Goal: Task Accomplishment & Management: Use online tool/utility

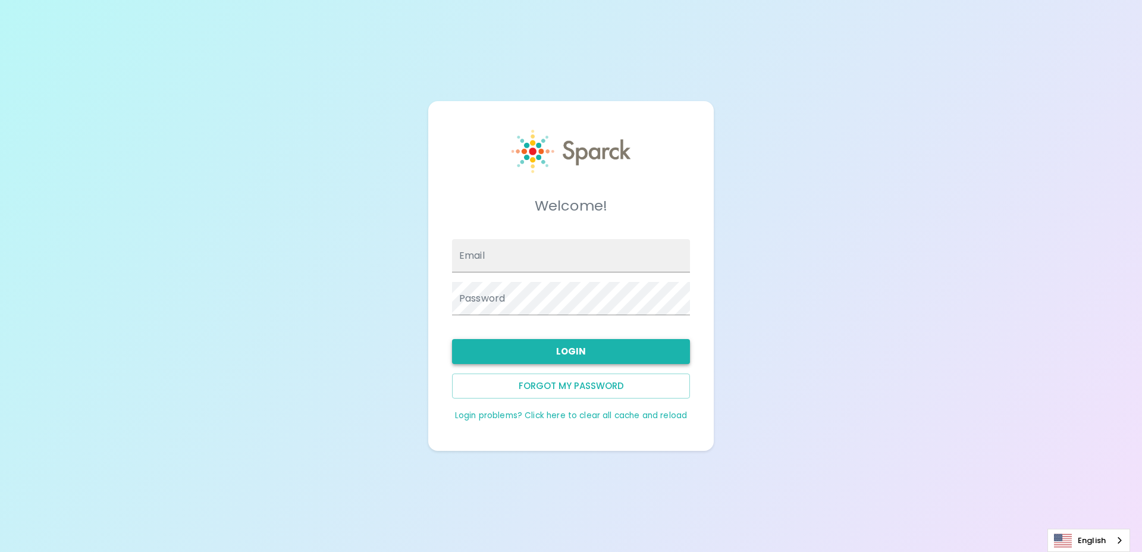
type input "[EMAIL_ADDRESS][DOMAIN_NAME]"
click at [572, 352] on button "Login" at bounding box center [571, 351] width 238 height 25
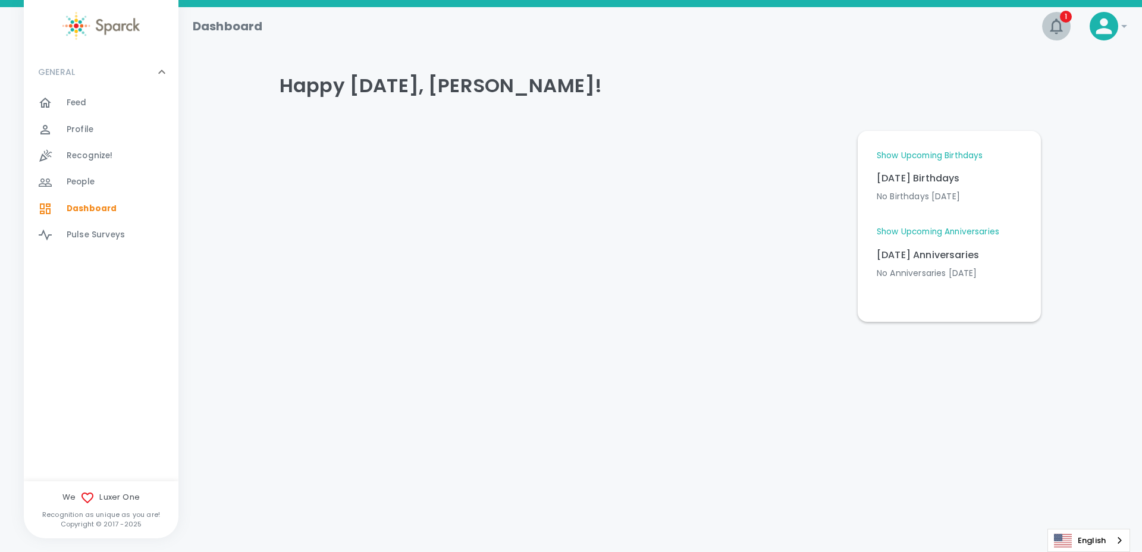
click at [1052, 26] on icon "button" at bounding box center [1056, 25] width 12 height 15
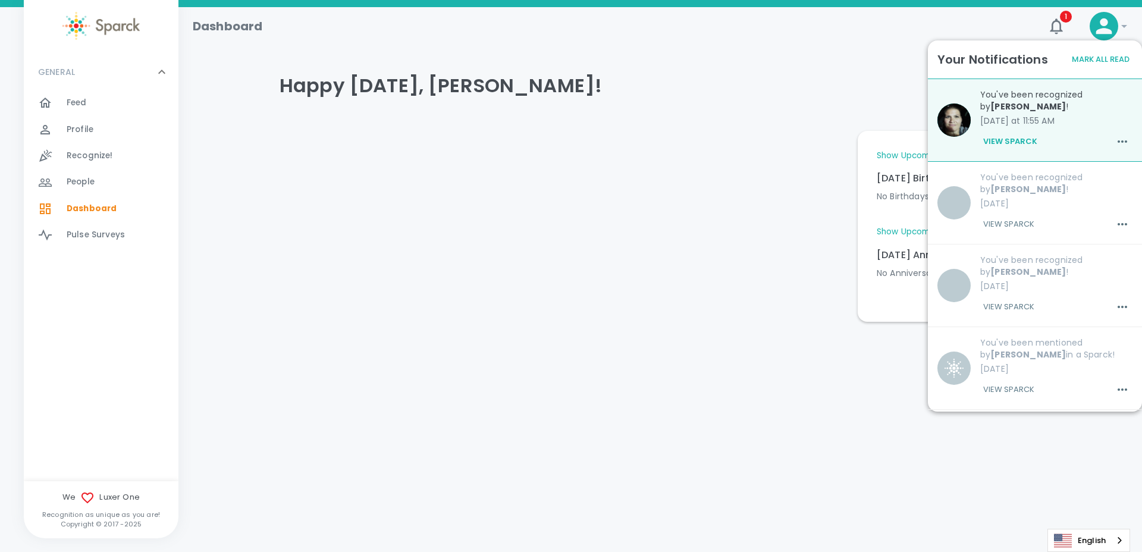
click at [1017, 140] on button "View Sparck" at bounding box center [1010, 141] width 60 height 20
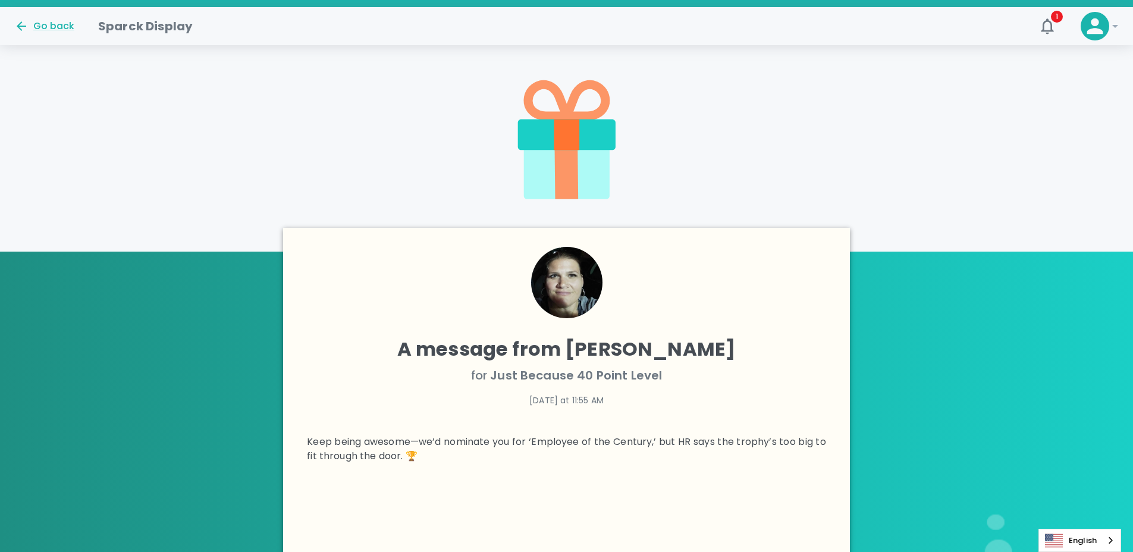
scroll to position [287, 0]
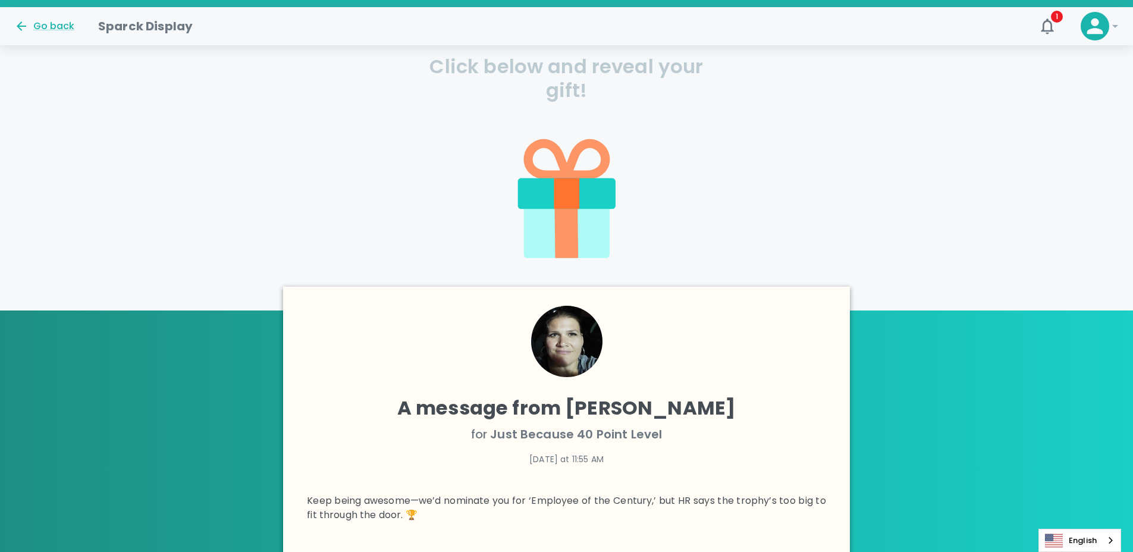
click at [581, 211] on icon at bounding box center [567, 231] width 86 height 54
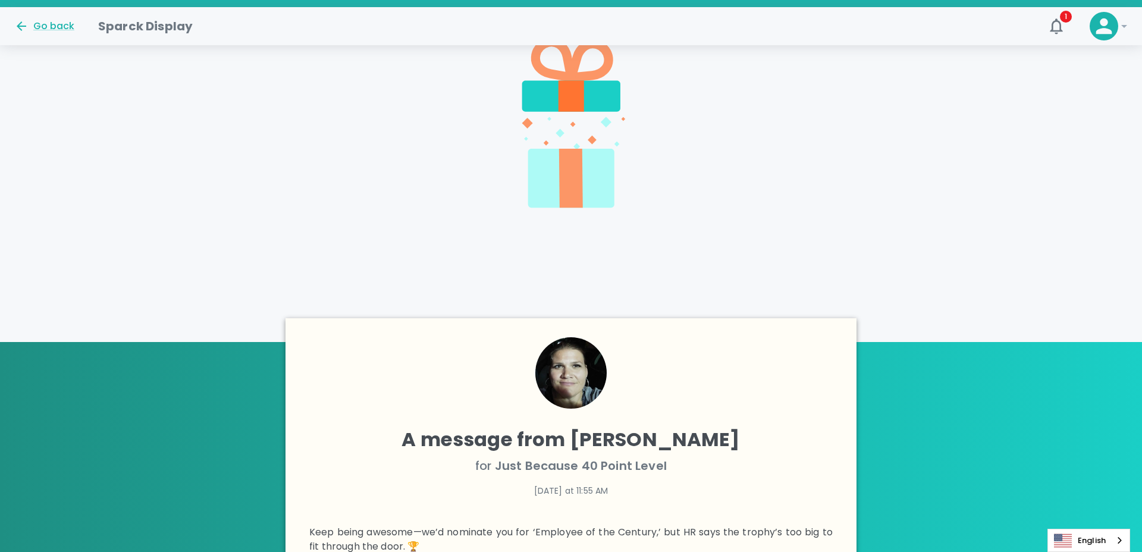
scroll to position [230, 0]
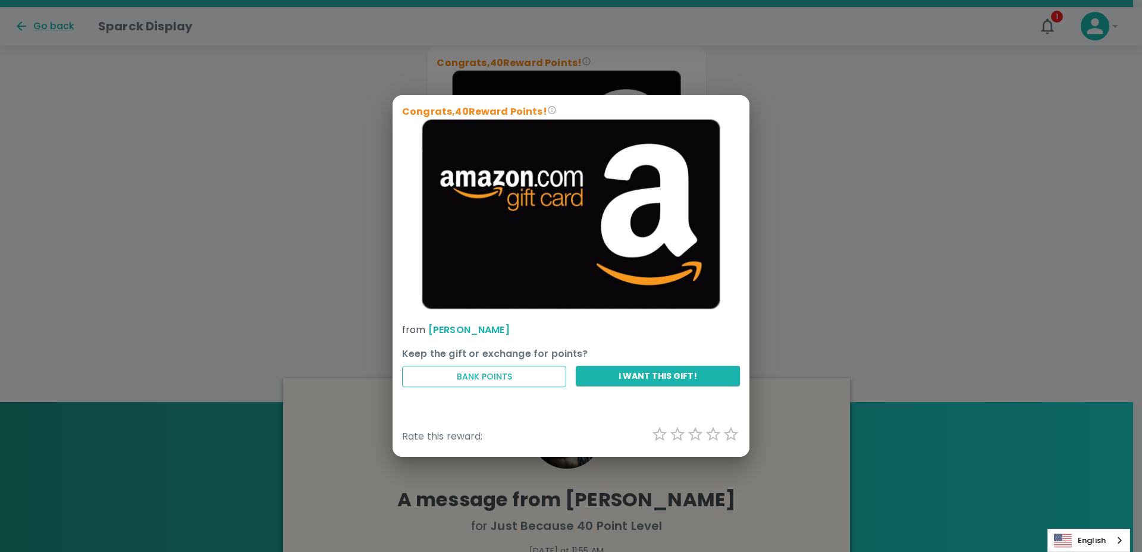
click at [546, 374] on button "Bank Points" at bounding box center [484, 377] width 164 height 22
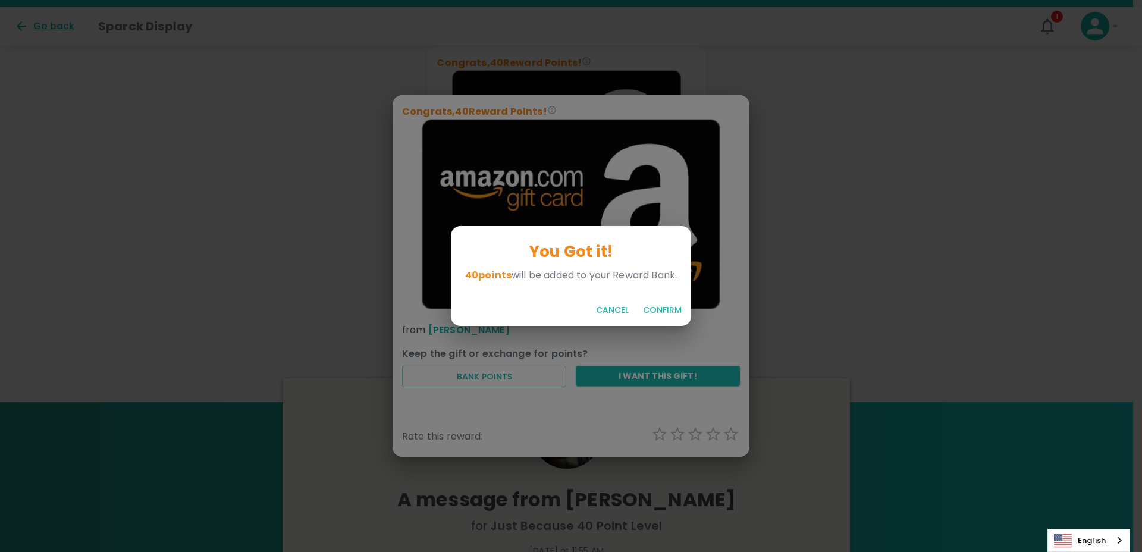
click at [660, 311] on button "Confirm" at bounding box center [662, 310] width 48 height 22
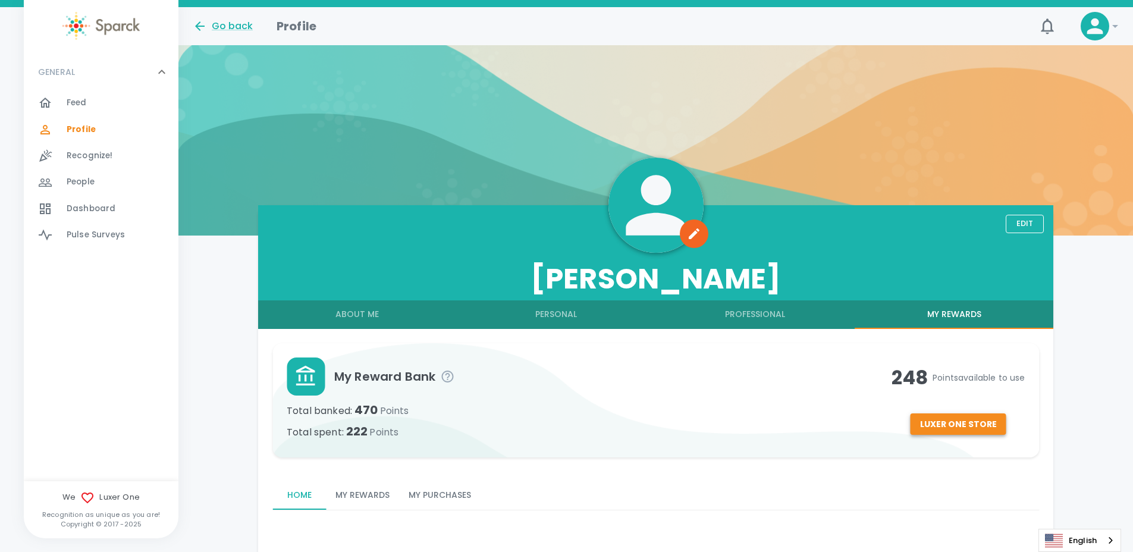
click at [948, 421] on button "Luxer One Store" at bounding box center [958, 424] width 96 height 22
